Goal: Task Accomplishment & Management: Manage account settings

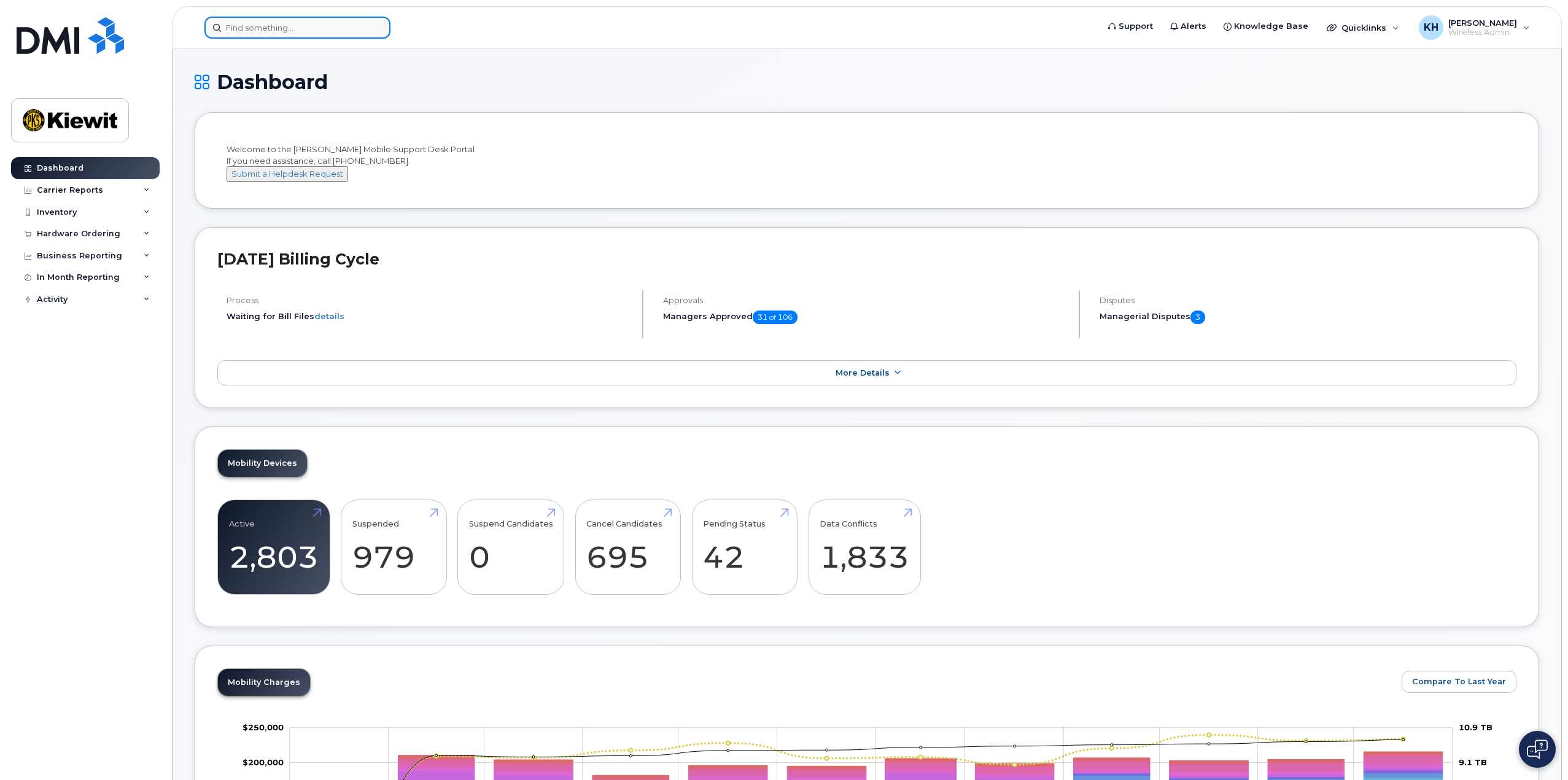
click at [315, 24] on input at bounding box center [297, 27] width 186 height 22
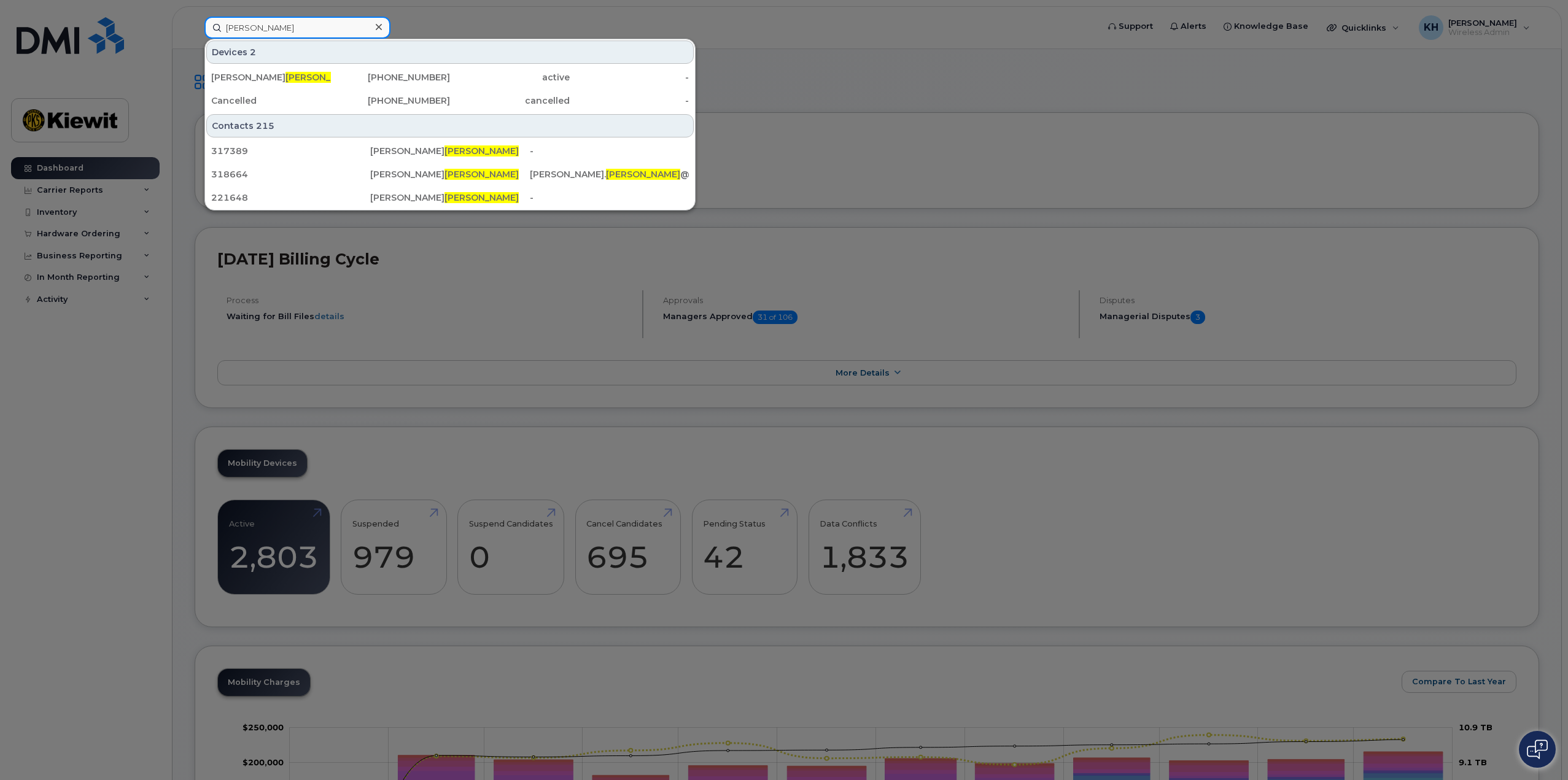
type input "walsh"
click at [982, 152] on div at bounding box center [784, 390] width 1568 height 780
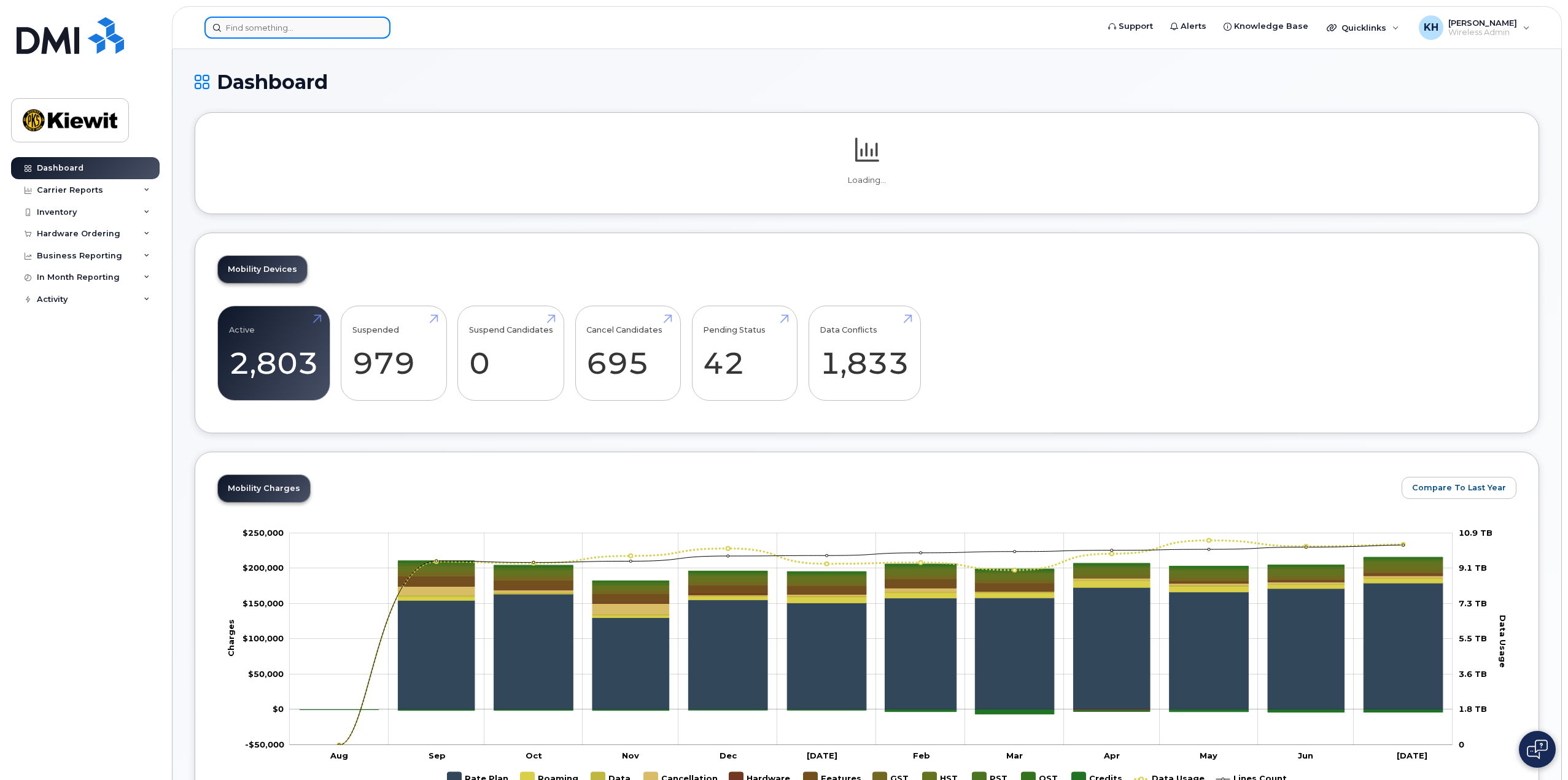
click at [278, 30] on input at bounding box center [297, 27] width 186 height 22
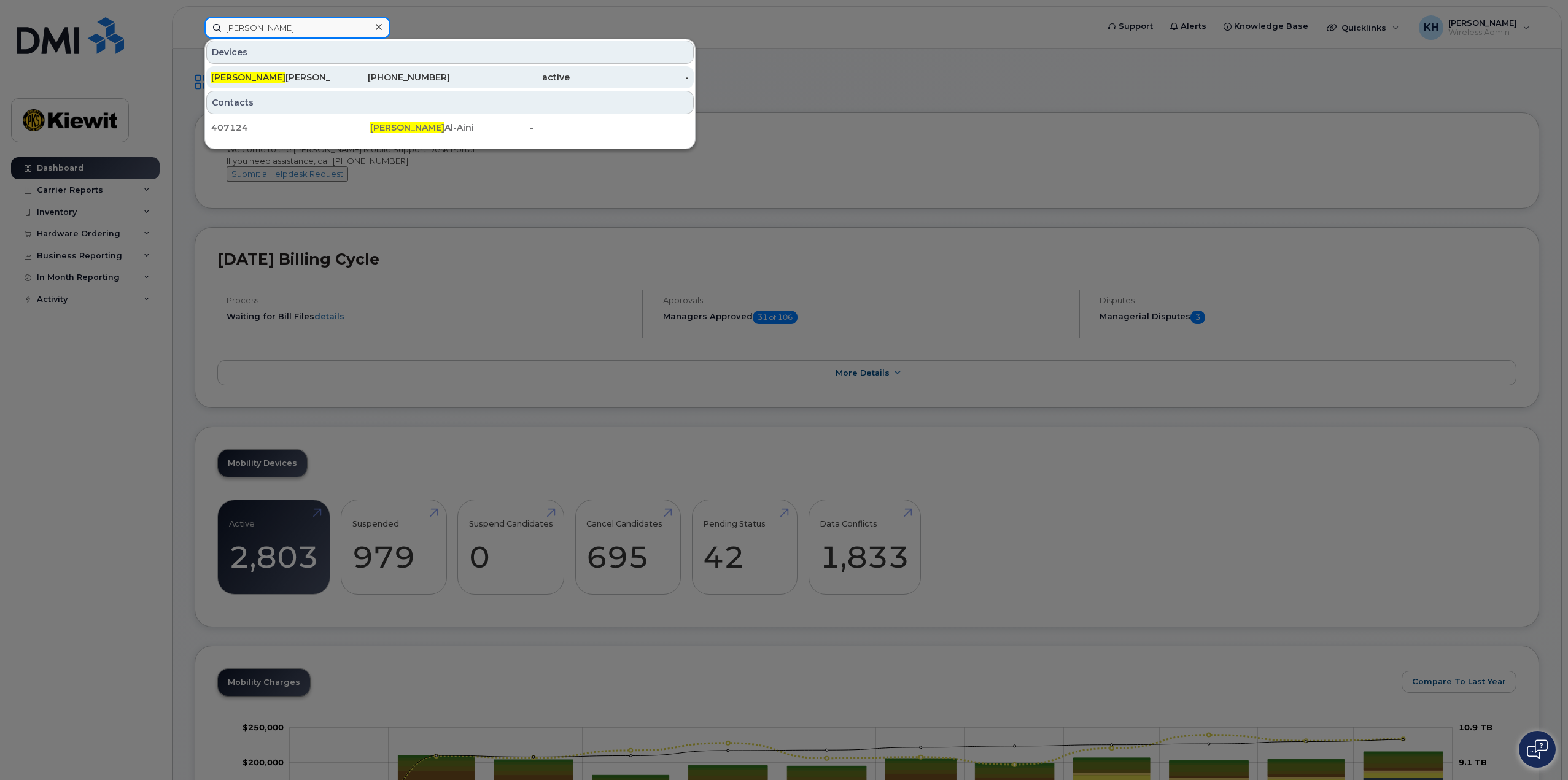
type input "haitham"
click at [269, 77] on div "Haitham Abdelmaksoud" at bounding box center [271, 77] width 120 height 12
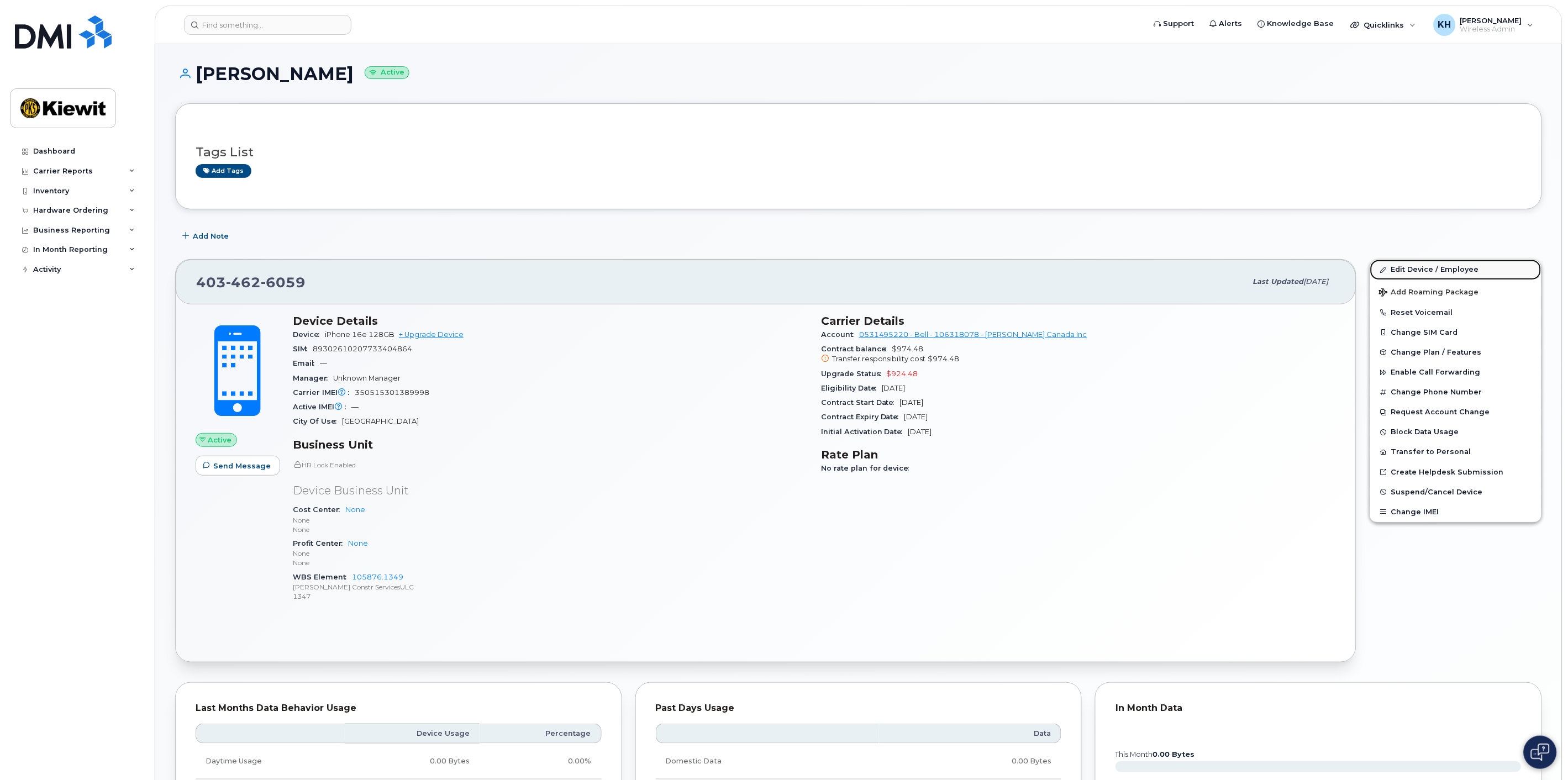
click at [1418, 268] on link "Edit Device / Employee" at bounding box center [1456, 269] width 171 height 20
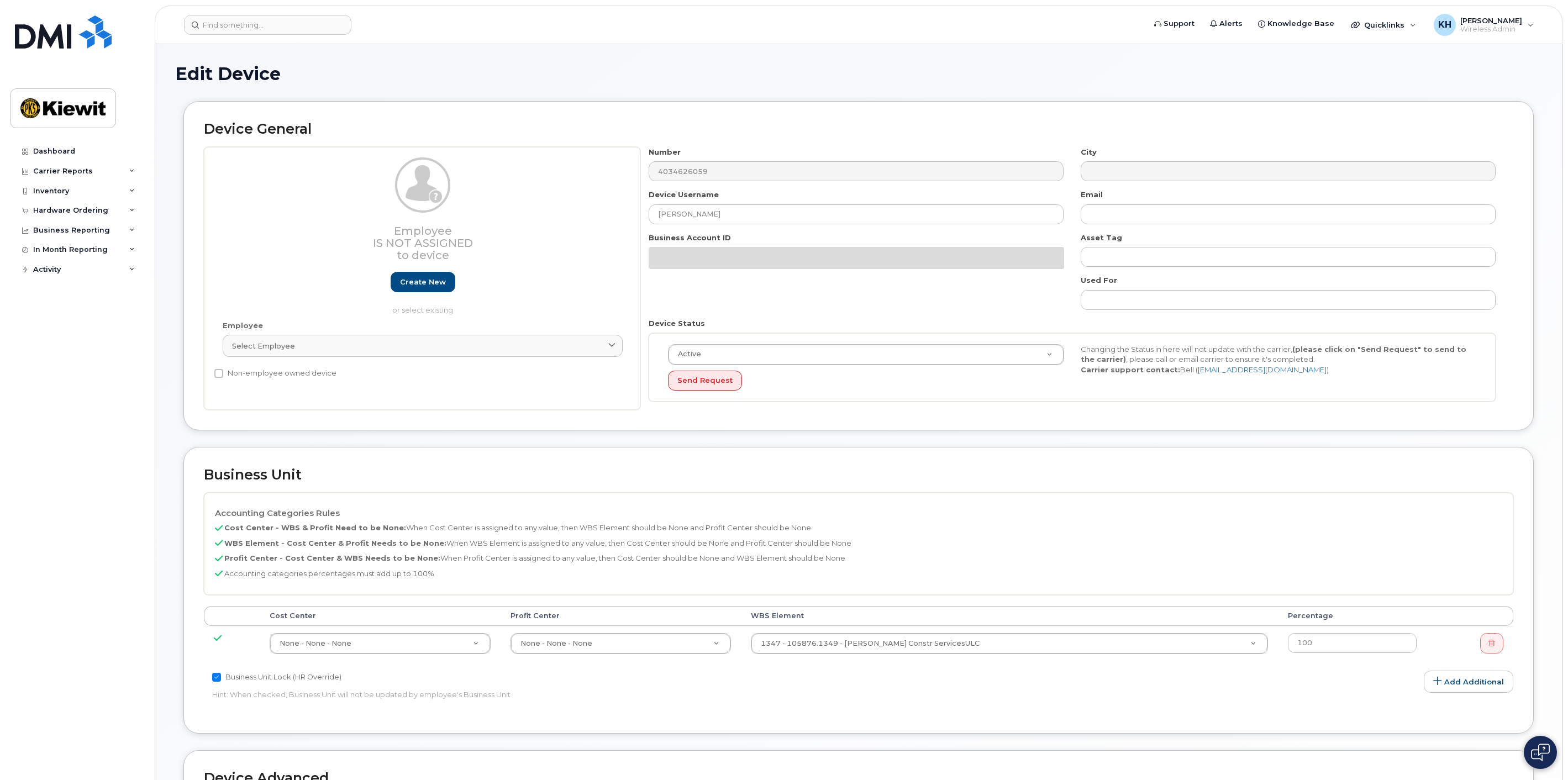
select select "14059"
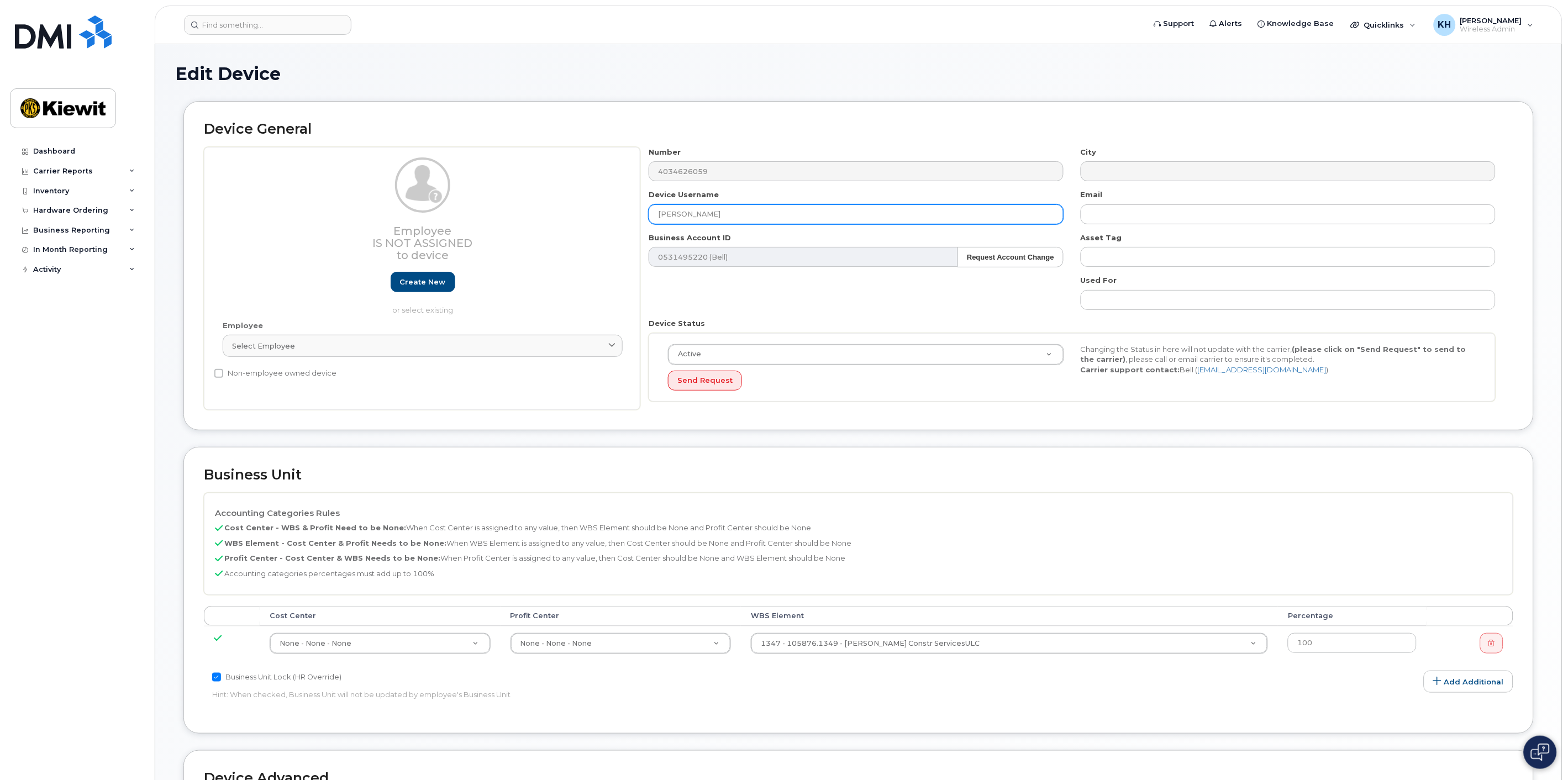
click at [700, 216] on input "Haitham Abdelmaksoud" at bounding box center [856, 214] width 415 height 20
drag, startPoint x: 754, startPoint y: 212, endPoint x: 471, endPoint y: 192, distance: 283.7
click at [519, 202] on div "Employee Is not assigned to device Create new or select existing Employee Selec…" at bounding box center [858, 278] width 1309 height 264
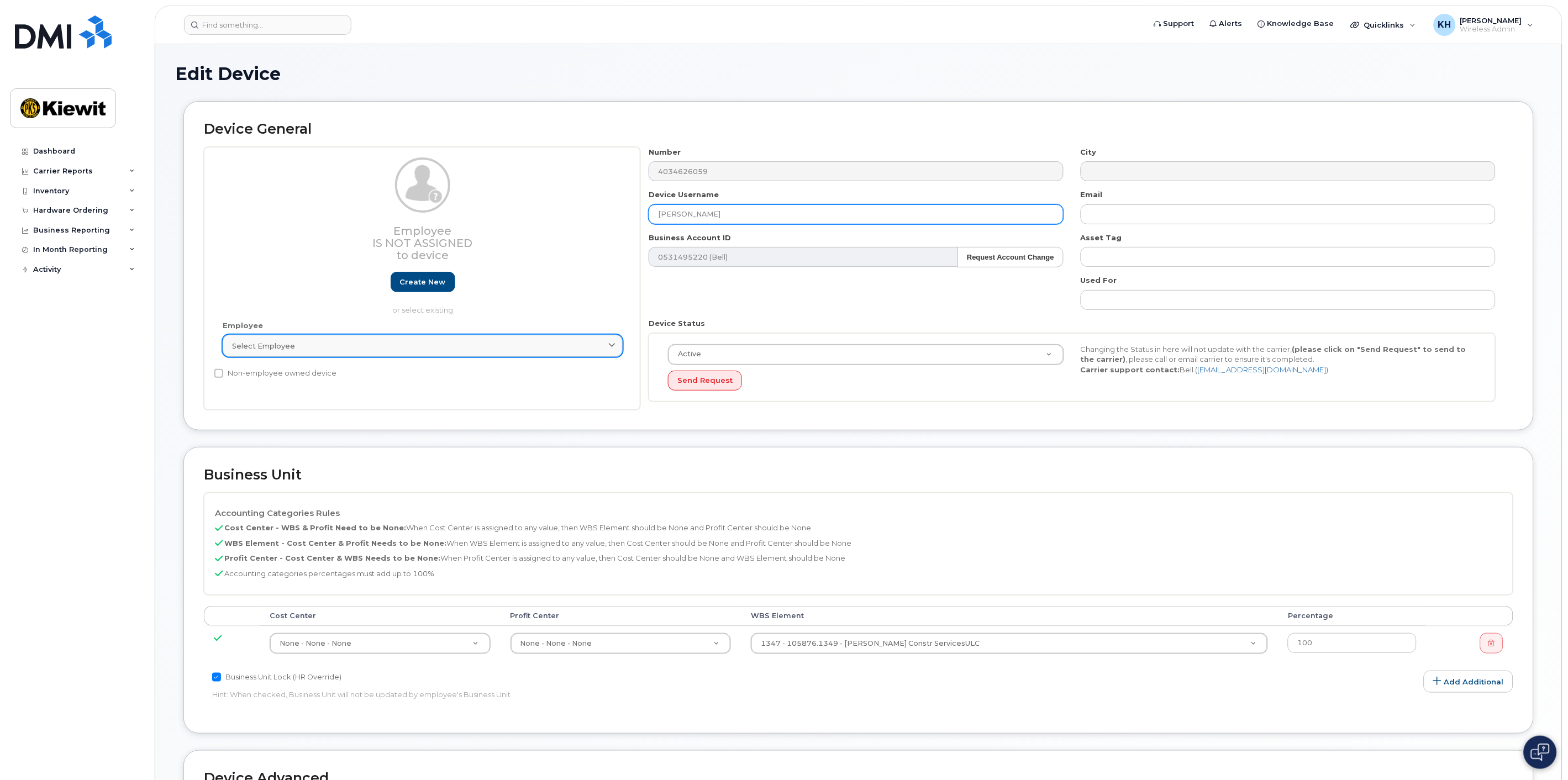
type input "[PERSON_NAME]"
click at [301, 343] on div "Select employee" at bounding box center [422, 346] width 381 height 10
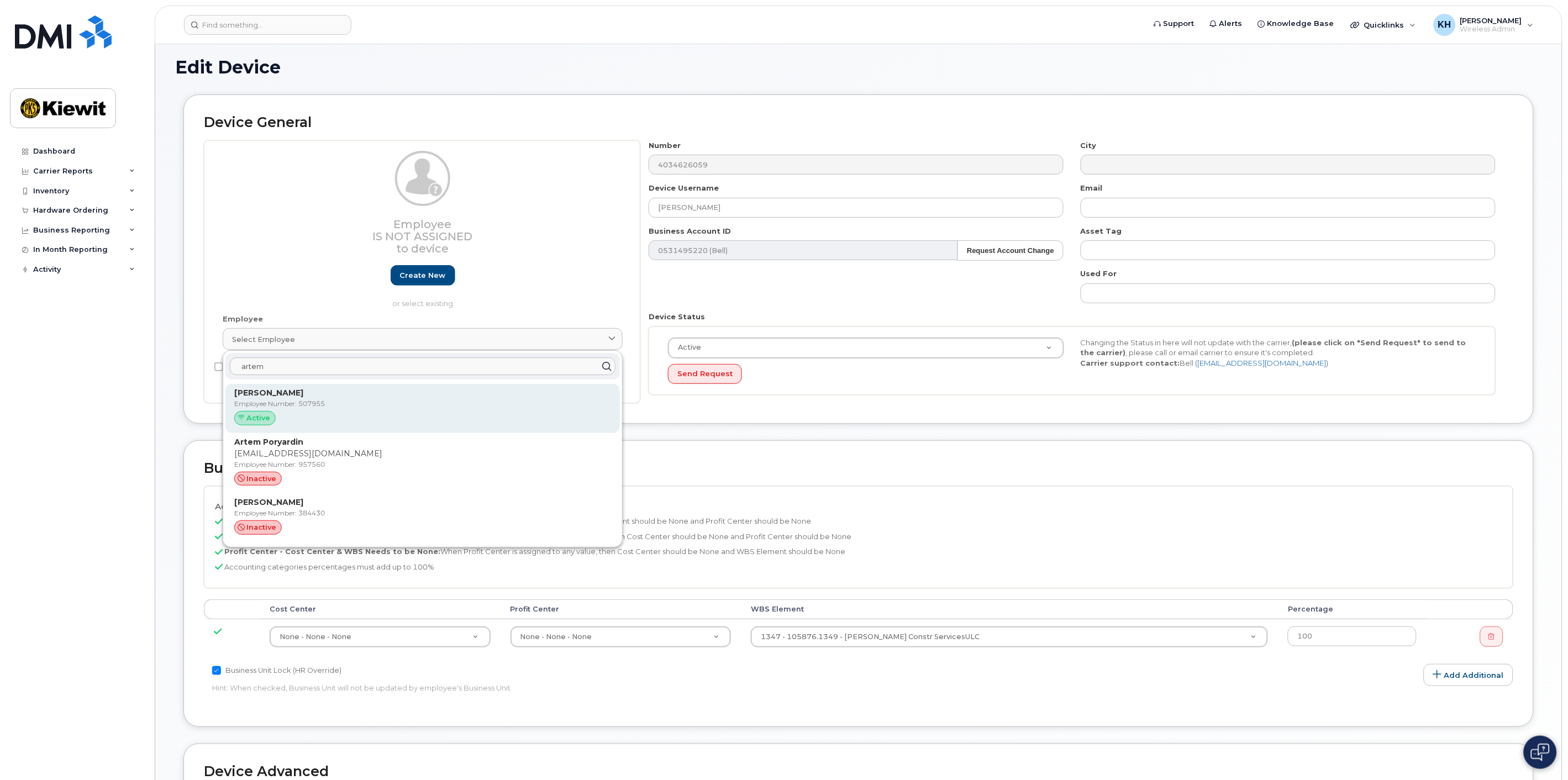
scroll to position [7, 0]
type input "artem"
click at [308, 397] on p "[PERSON_NAME]" at bounding box center [422, 392] width 377 height 12
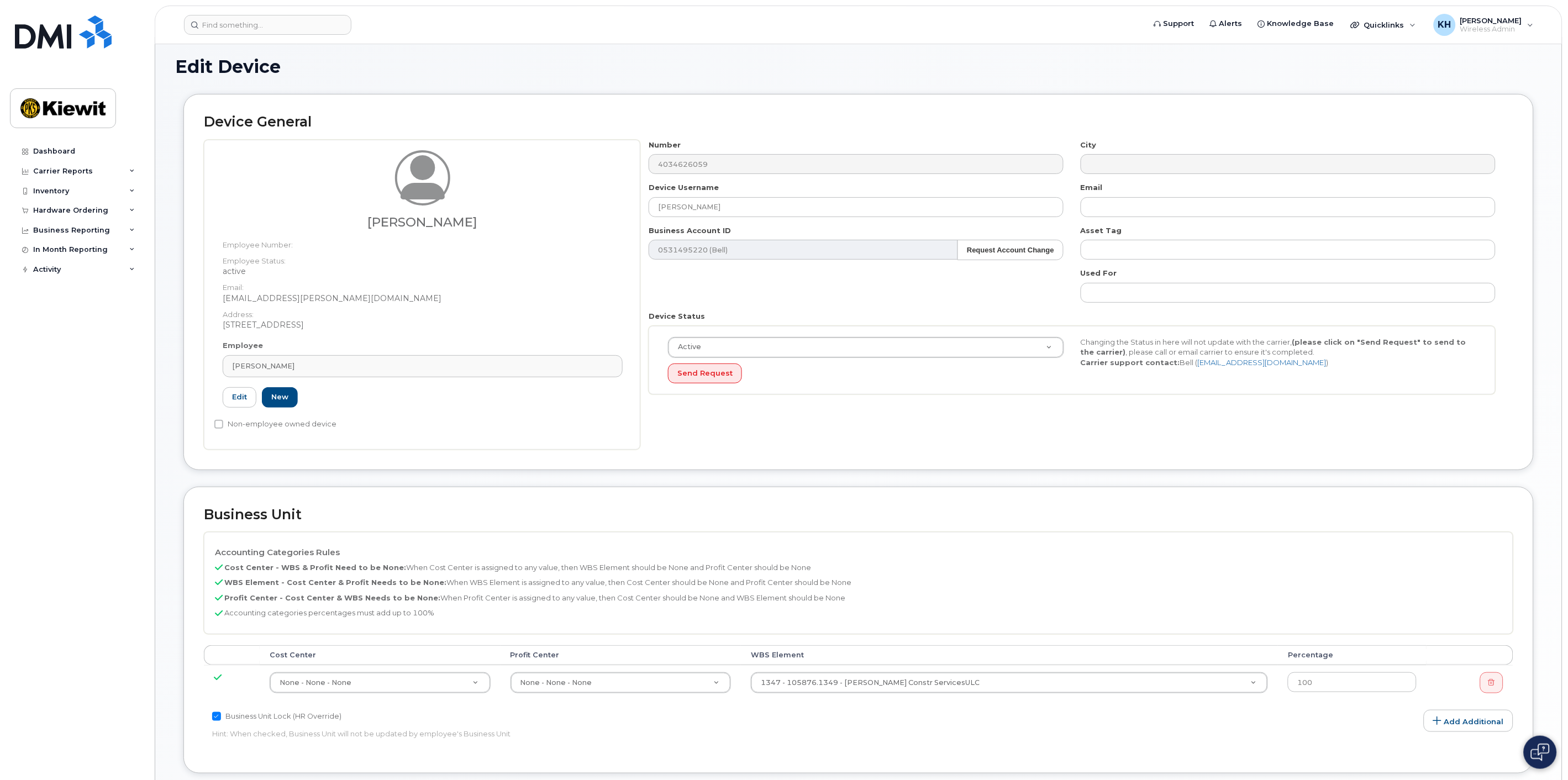
type input "507955"
type input "[EMAIL_ADDRESS][PERSON_NAME][DOMAIN_NAME]"
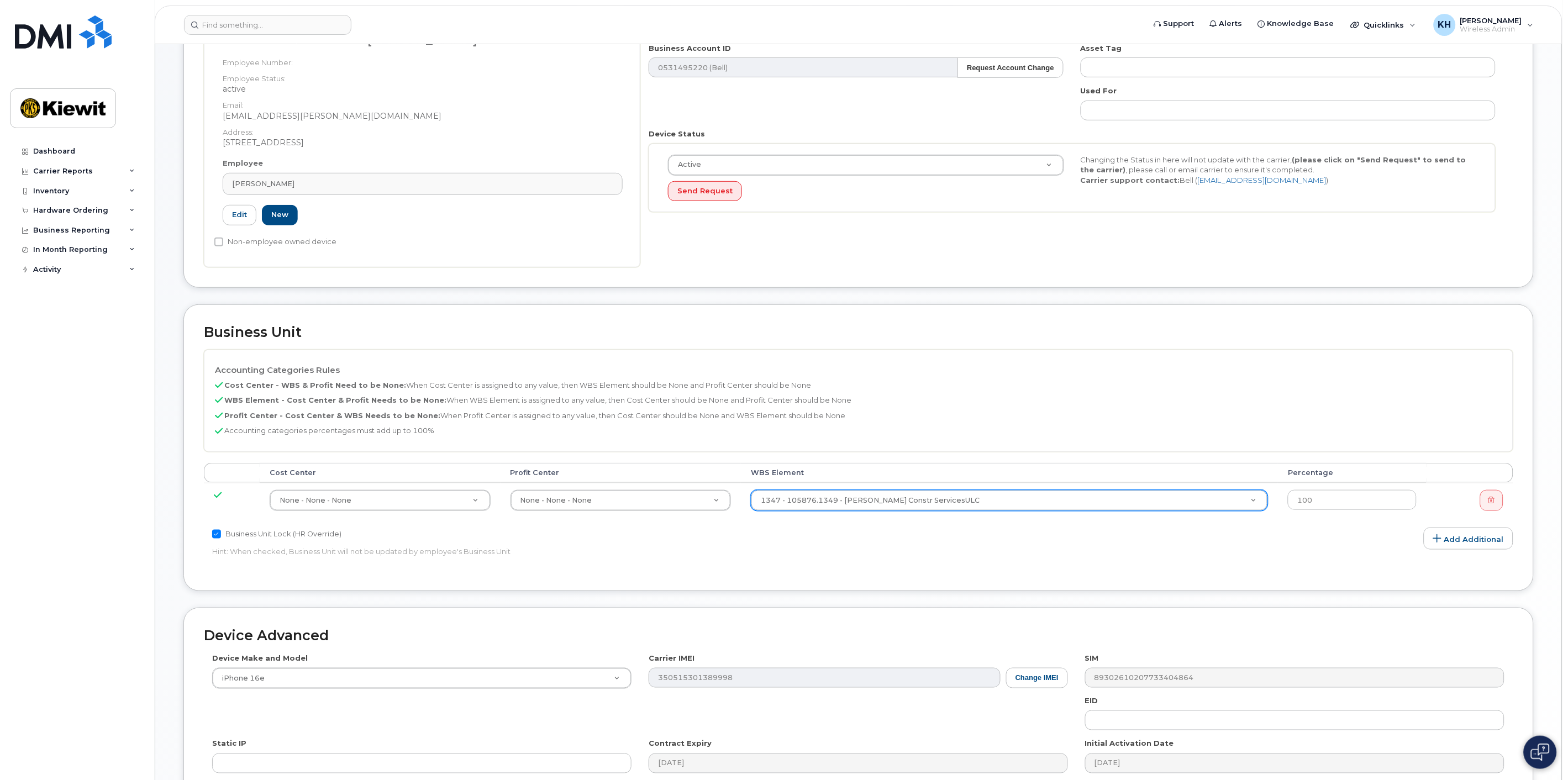
scroll to position [190, 0]
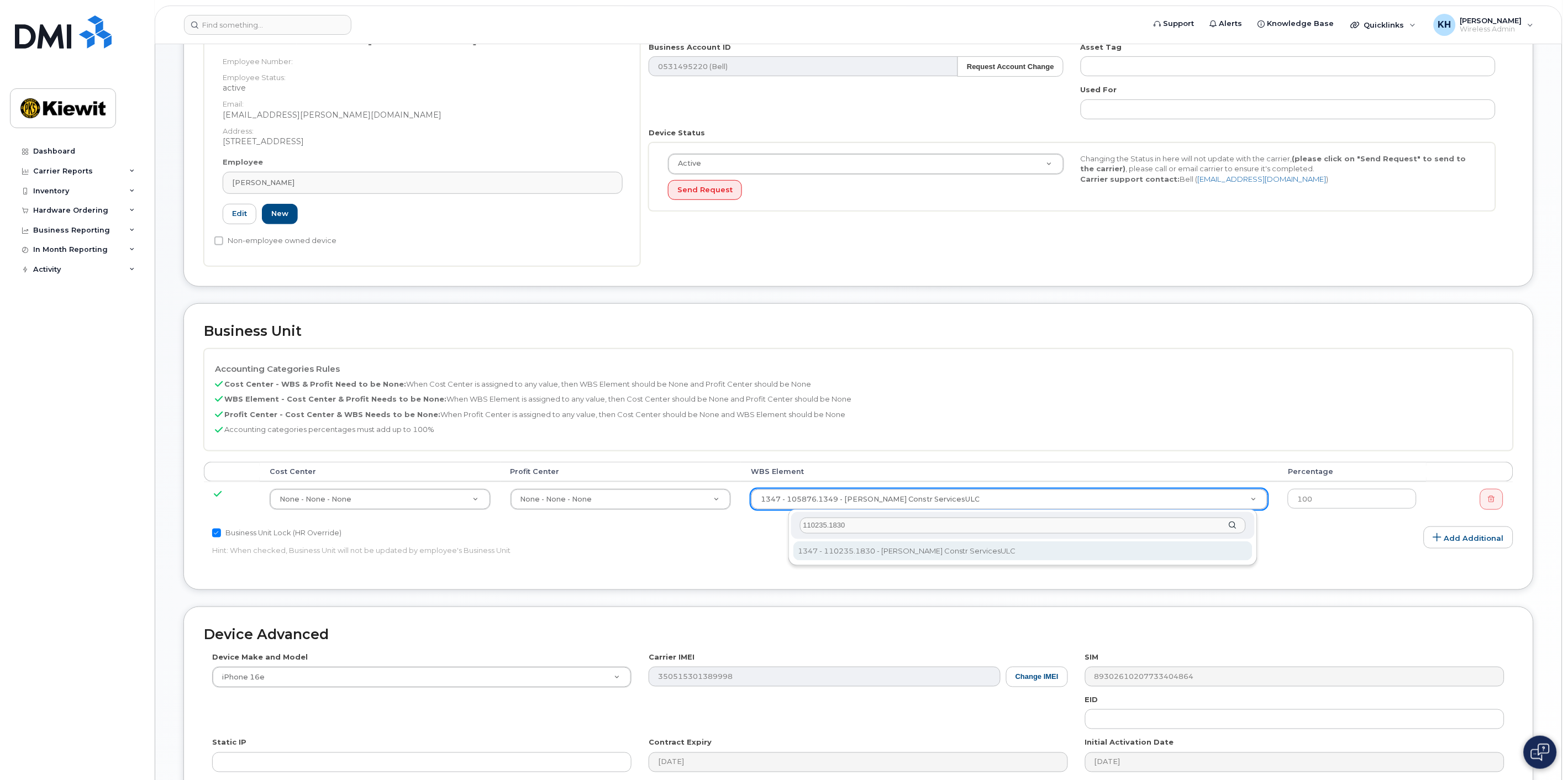
type input "110235.1830"
type input "33436529"
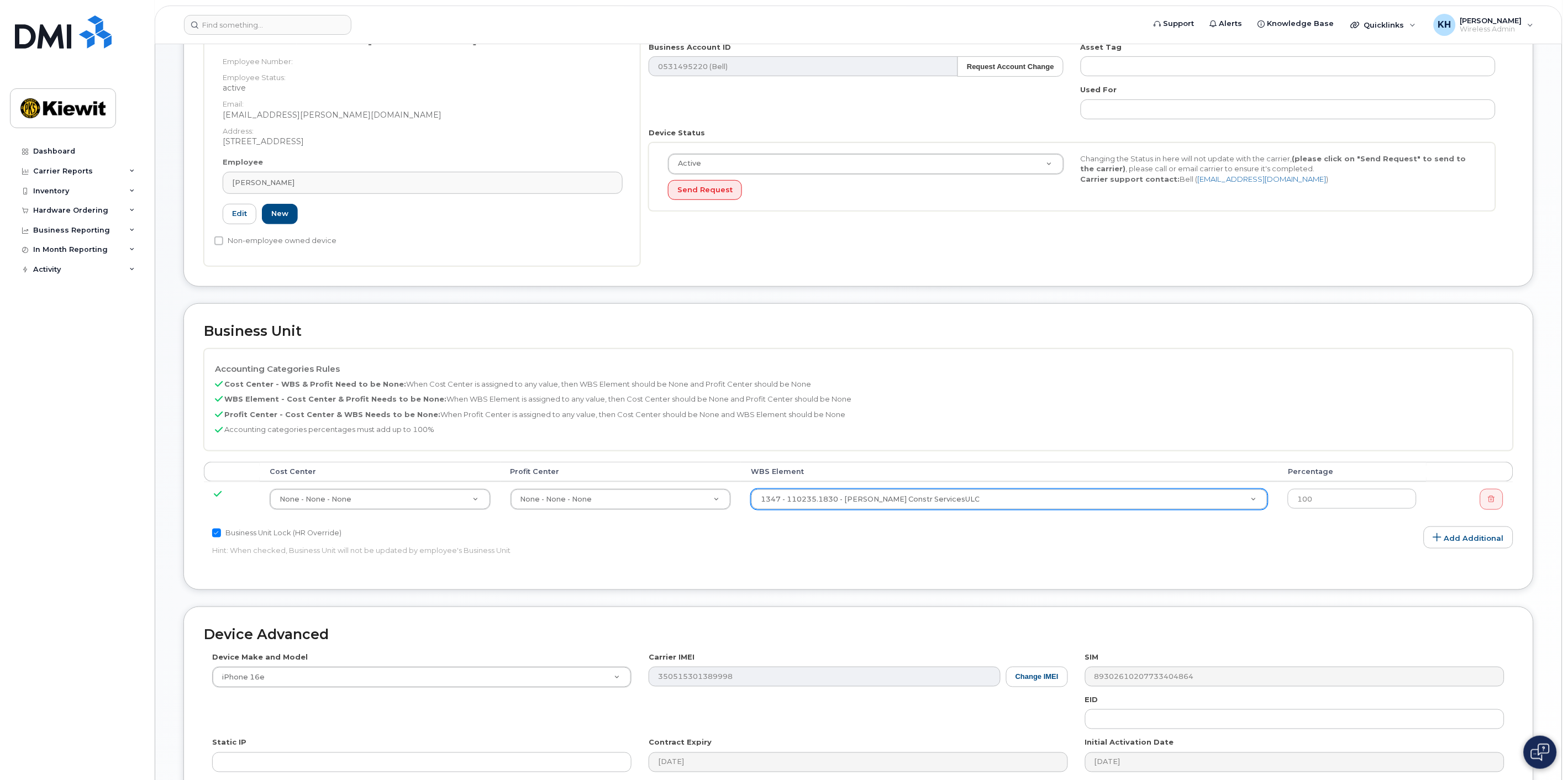
click at [890, 554] on p "Hint: When checked, Business Unit will not be updated by employee's Business Un…" at bounding box center [640, 550] width 856 height 10
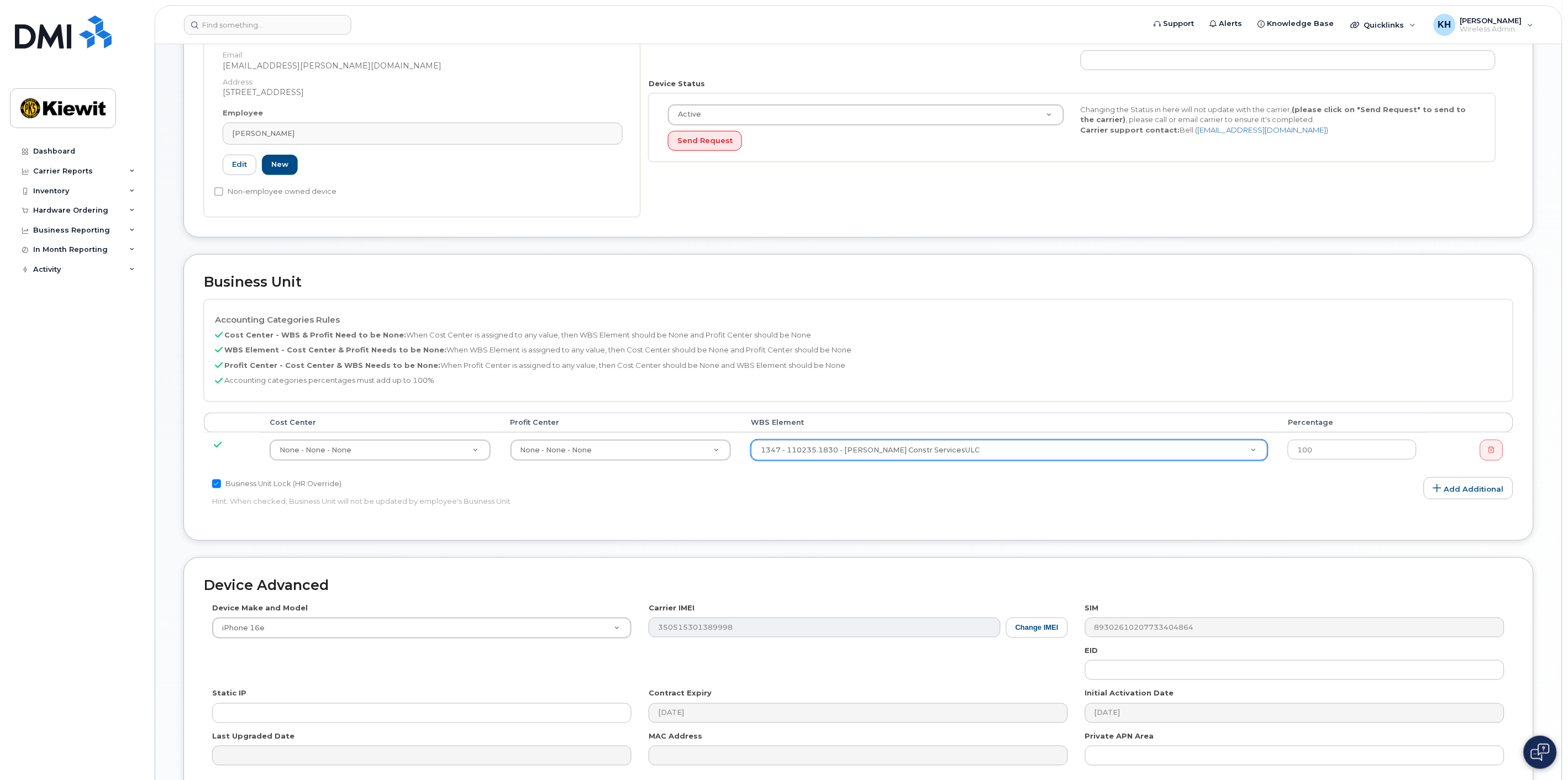
scroll to position [347, 0]
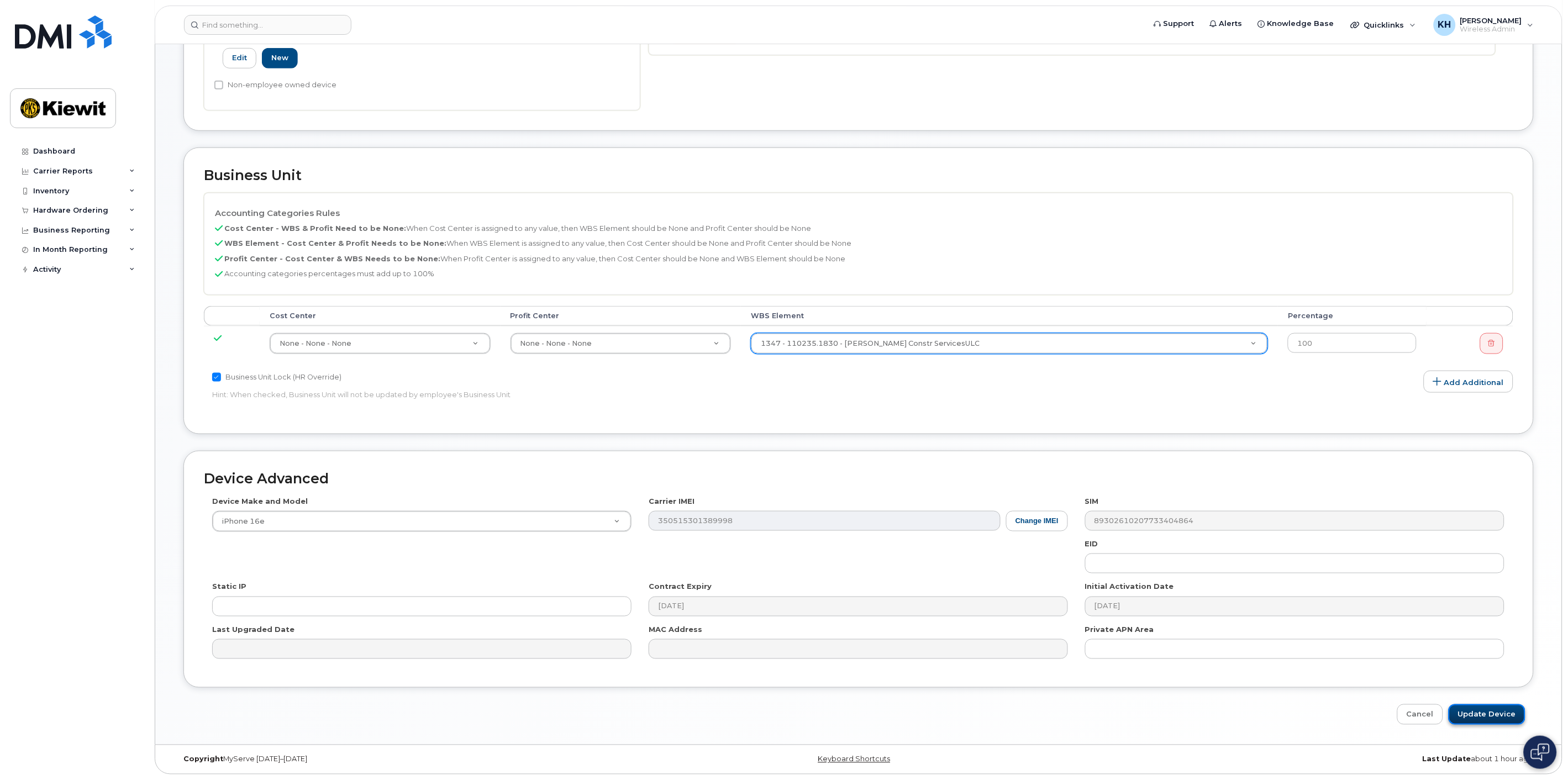
click at [1498, 717] on input "Update Device" at bounding box center [1487, 715] width 77 height 21
type input "Saving..."
